Goal: Navigation & Orientation: Understand site structure

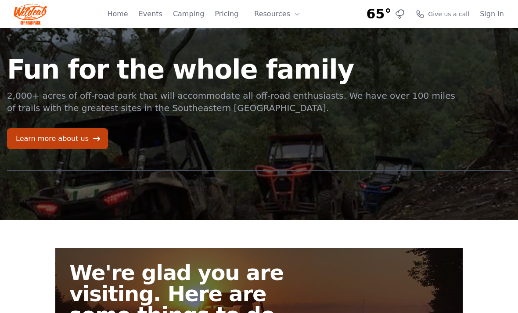
click at [226, 19] on link "Pricing" at bounding box center [227, 14] width 24 height 11
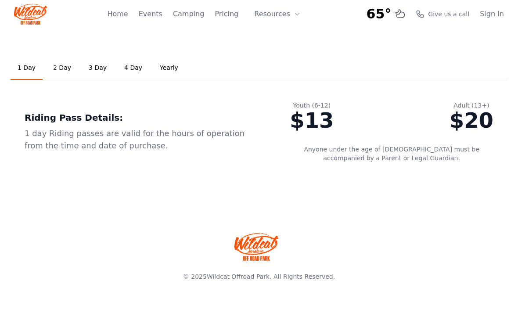
click at [126, 15] on link "Home" at bounding box center [117, 14] width 21 height 11
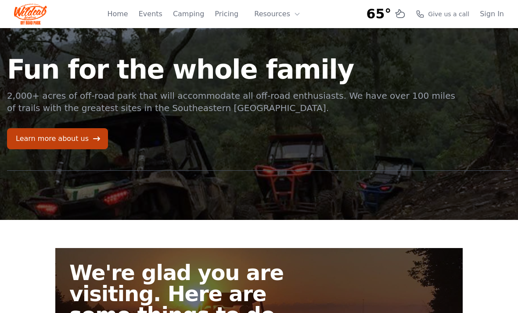
click at [76, 143] on link "Learn more about us" at bounding box center [57, 138] width 101 height 21
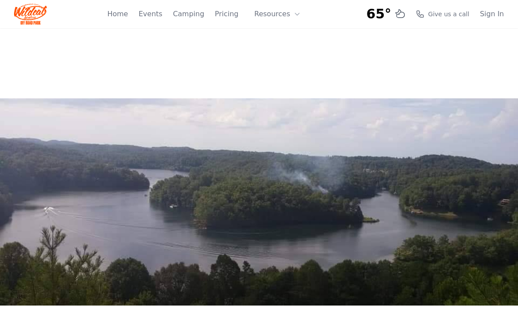
click at [294, 15] on icon at bounding box center [297, 14] width 7 height 7
click at [160, 18] on link "Events" at bounding box center [151, 14] width 24 height 11
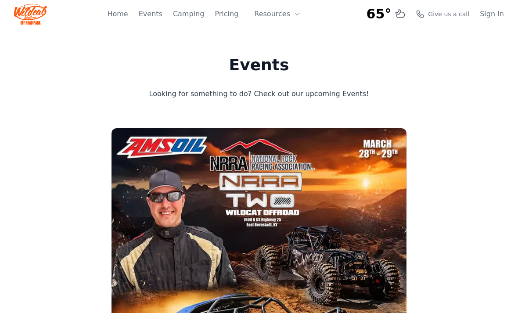
click at [123, 15] on link "Home" at bounding box center [117, 14] width 21 height 11
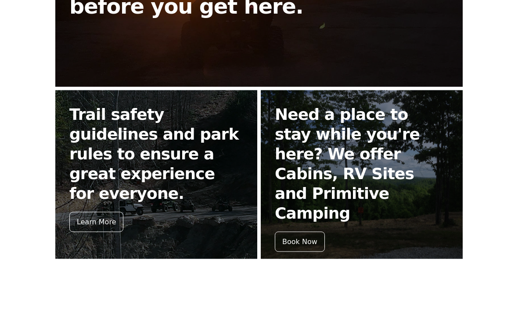
scroll to position [330, 0]
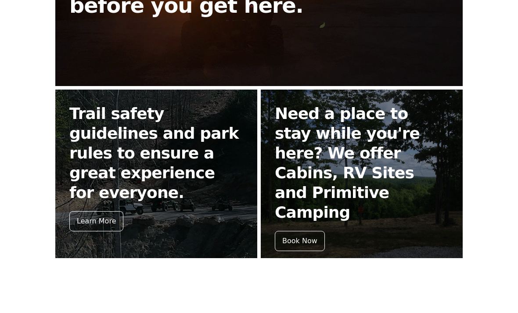
click at [101, 211] on div "Learn More" at bounding box center [96, 221] width 54 height 20
